Goal: Navigation & Orientation: Find specific page/section

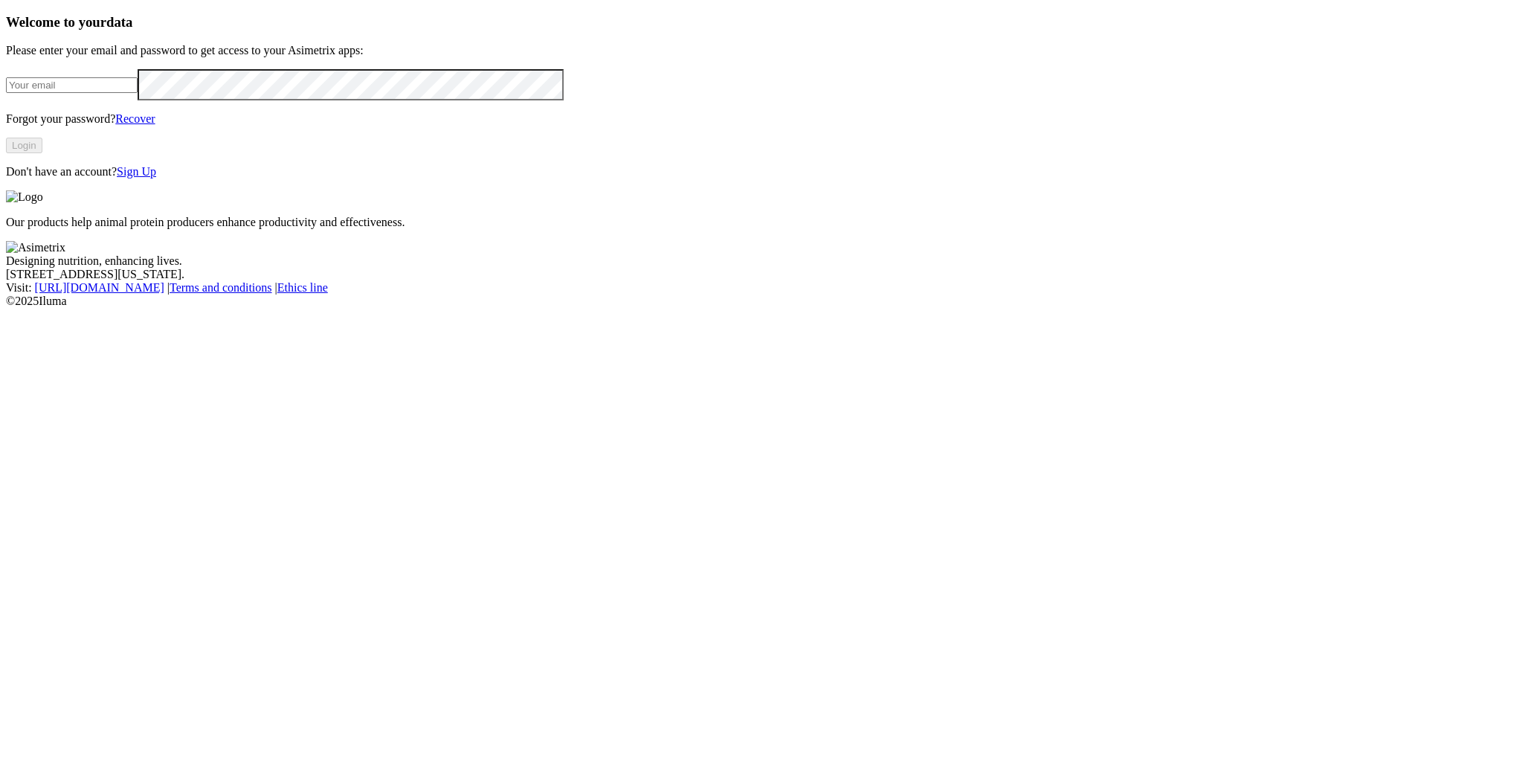
type input "[EMAIL_ADDRESS][DOMAIN_NAME]"
click at [42, 154] on button "Login" at bounding box center [23, 146] width 36 height 16
